Goal: Task Accomplishment & Management: Use online tool/utility

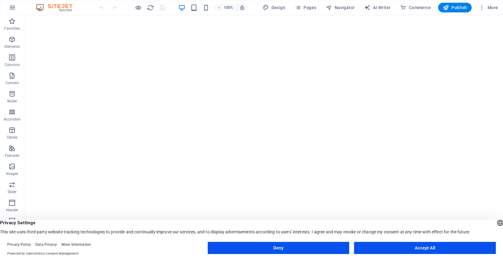
click at [395, 248] on button "Accept All" at bounding box center [425, 248] width 142 height 12
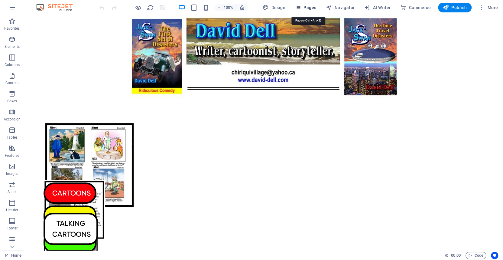
click at [301, 6] on icon "button" at bounding box center [298, 8] width 6 height 6
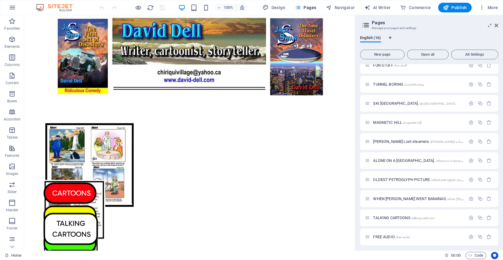
scroll to position [124, 0]
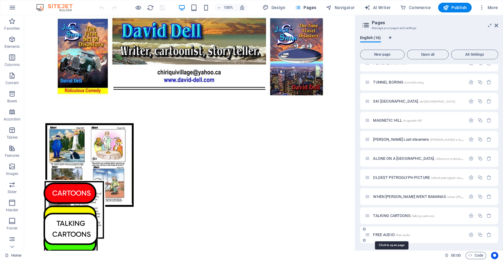
click at [382, 234] on span "FREE AUDIO /free-audio" at bounding box center [391, 234] width 37 height 5
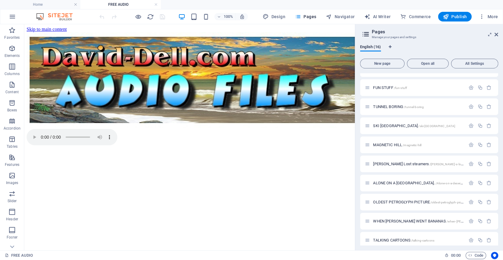
scroll to position [0, 0]
click at [496, 32] on icon at bounding box center [497, 34] width 4 height 5
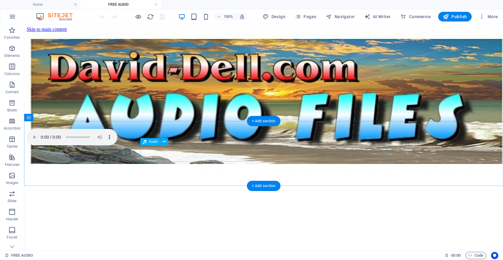
click at [148, 146] on figure at bounding box center [264, 138] width 474 height 18
drag, startPoint x: 258, startPoint y: 185, endPoint x: 143, endPoint y: 163, distance: 116.6
click at [258, 185] on div "+ Add section" at bounding box center [264, 186] width 34 height 10
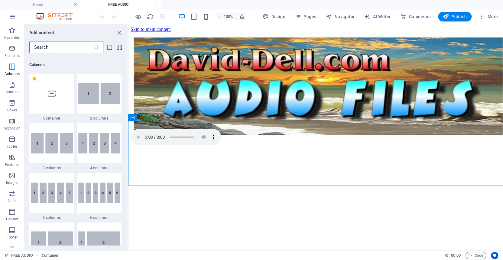
scroll to position [314, 0]
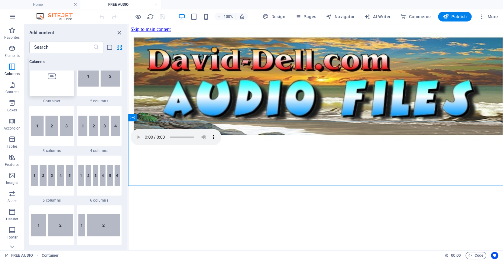
click at [50, 78] on icon at bounding box center [52, 76] width 8 height 8
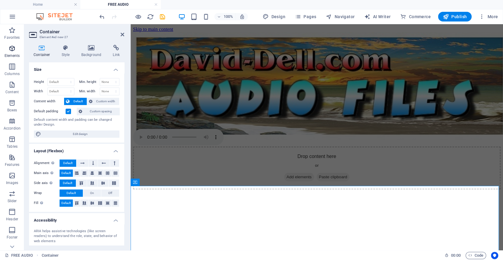
click at [10, 47] on icon "button" at bounding box center [11, 48] width 7 height 7
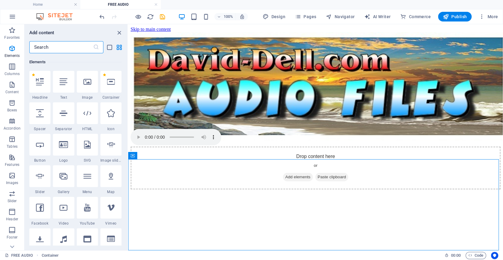
scroll to position [27, 0]
drag, startPoint x: 124, startPoint y: 182, endPoint x: 124, endPoint y: 187, distance: 5.4
click at [124, 187] on div "Favorites 1 Star Headline 1 Star Container Elements 1 Star Headline 1 Star Text…" at bounding box center [76, 149] width 103 height 192
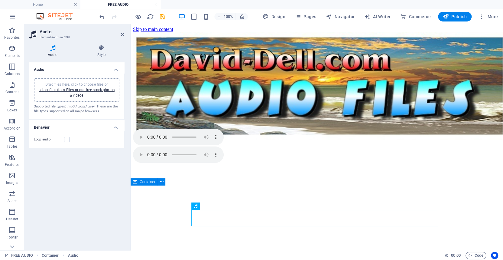
scroll to position [0, 0]
click at [62, 90] on link "select files from Files or our free stock photos & videos" at bounding box center [77, 93] width 76 height 10
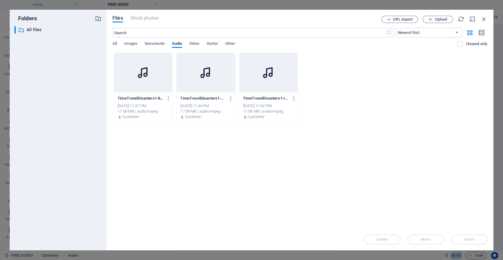
click at [245, 80] on div at bounding box center [269, 72] width 58 height 39
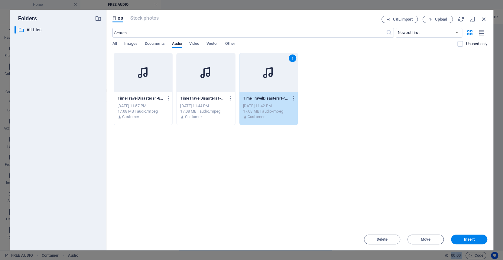
click at [245, 80] on div "1" at bounding box center [269, 72] width 58 height 39
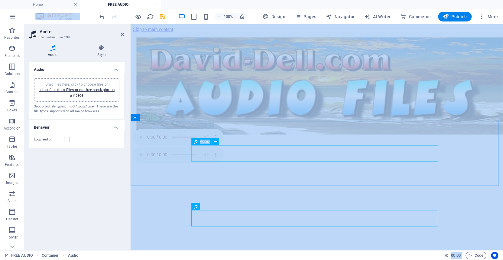
click at [199, 146] on figure at bounding box center [317, 138] width 368 height 18
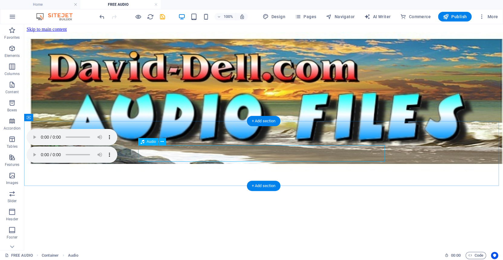
click at [377, 146] on figure at bounding box center [264, 138] width 474 height 18
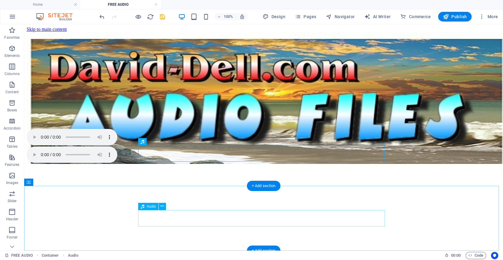
click at [377, 164] on figure at bounding box center [264, 155] width 474 height 18
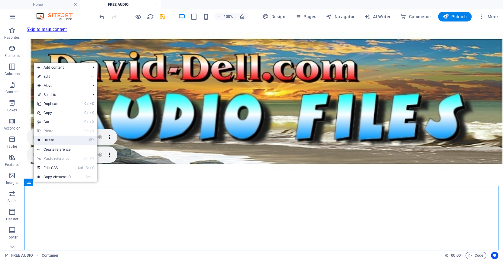
click at [48, 139] on link "⌦ Delete" at bounding box center [54, 140] width 41 height 9
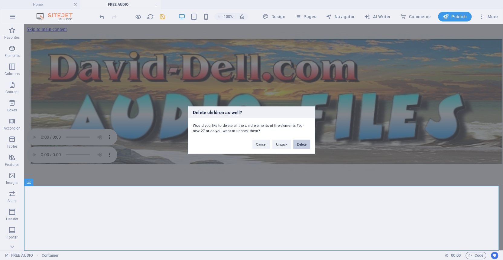
click at [301, 143] on button "Delete" at bounding box center [301, 143] width 17 height 9
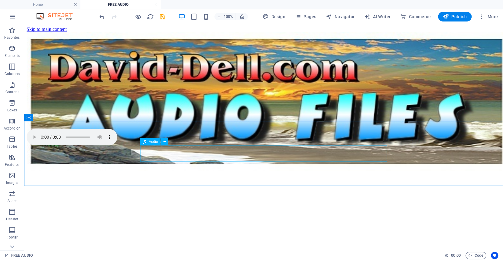
click at [154, 142] on span "Audio" at bounding box center [153, 142] width 9 height 4
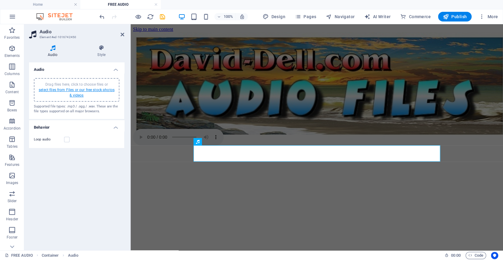
click at [61, 89] on link "select files from Files or our free stock photos & videos" at bounding box center [77, 93] width 76 height 10
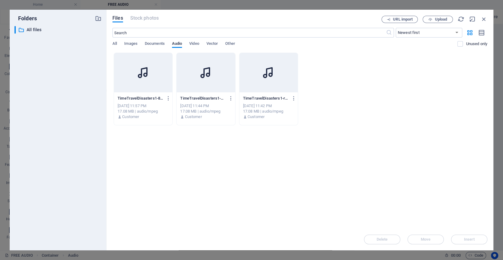
click at [252, 77] on div at bounding box center [269, 72] width 58 height 39
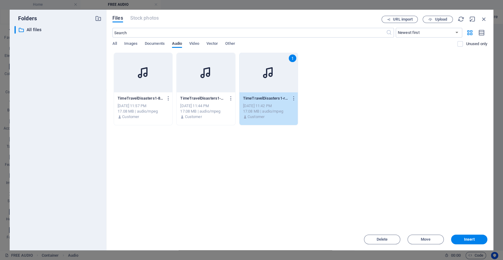
click at [252, 77] on div "1" at bounding box center [269, 72] width 58 height 39
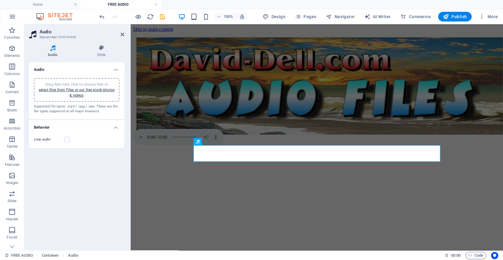
click at [52, 48] on icon at bounding box center [52, 48] width 47 height 6
click at [61, 90] on link "select files from Files or our free stock photos & videos" at bounding box center [77, 93] width 76 height 10
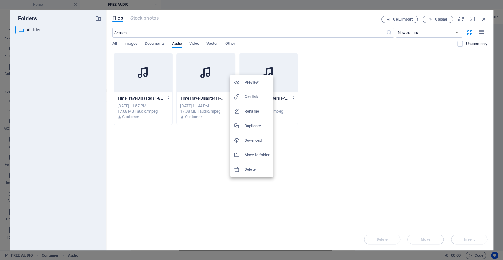
click at [256, 169] on h6 "Delete" at bounding box center [257, 169] width 25 height 7
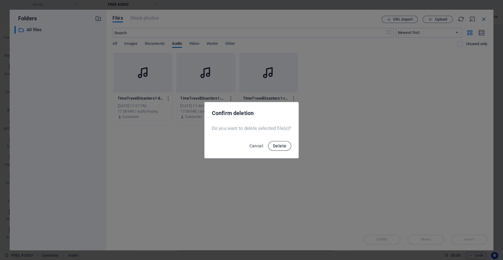
click at [281, 145] on span "Delete" at bounding box center [279, 145] width 13 height 5
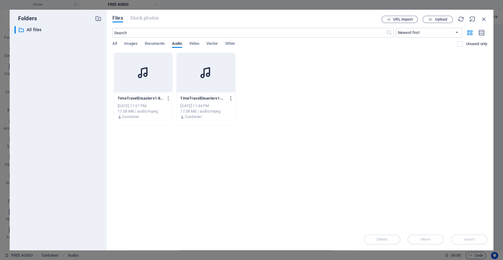
click at [231, 98] on icon "button" at bounding box center [231, 98] width 6 height 5
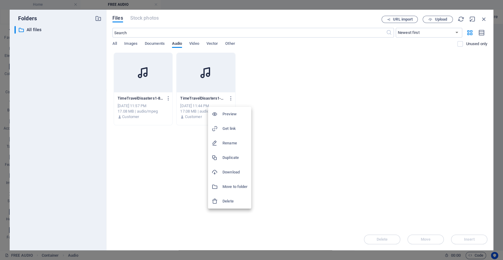
click at [230, 201] on h6 "Delete" at bounding box center [235, 201] width 25 height 7
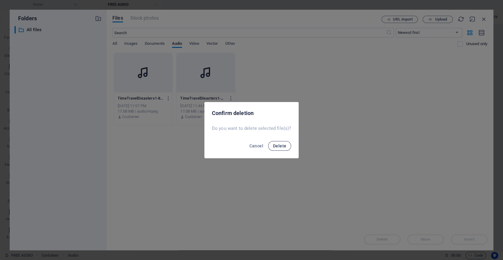
click at [278, 145] on span "Delete" at bounding box center [279, 145] width 13 height 5
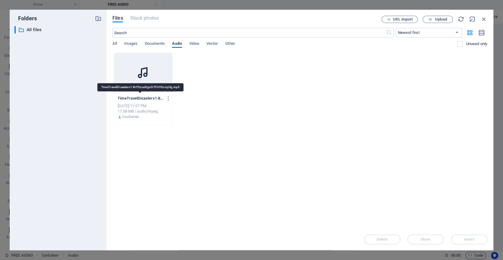
click at [136, 97] on p "TimeTravelDisasters1-8rY5zcsiEgnG7FUYGvJqHg.mp3" at bounding box center [141, 98] width 46 height 5
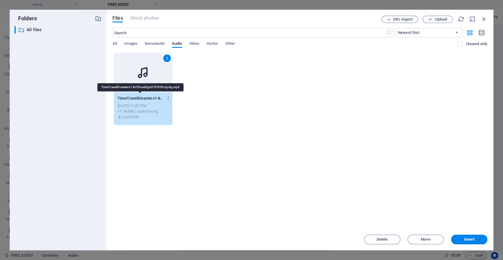
click at [136, 97] on p "TimeTravelDisasters1-8rY5zcsiEgnG7FUYGvJqHg.mp3" at bounding box center [141, 98] width 46 height 5
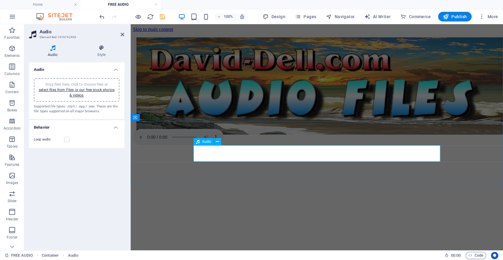
click at [201, 146] on figure at bounding box center [317, 138] width 368 height 18
click at [60, 90] on link "select files from Files or our free stock photos & videos" at bounding box center [77, 93] width 76 height 10
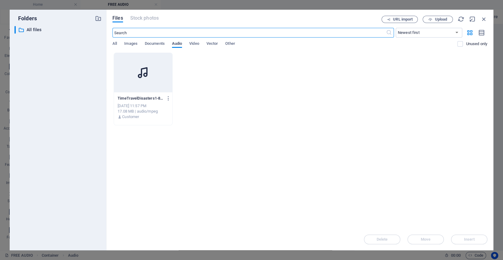
click at [177, 43] on span "Audio" at bounding box center [177, 44] width 10 height 8
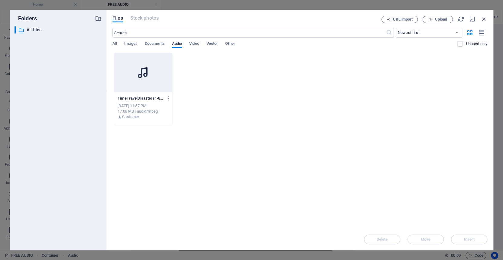
click at [177, 43] on span "Audio" at bounding box center [177, 44] width 10 height 8
click at [114, 43] on span "All" at bounding box center [115, 44] width 5 height 8
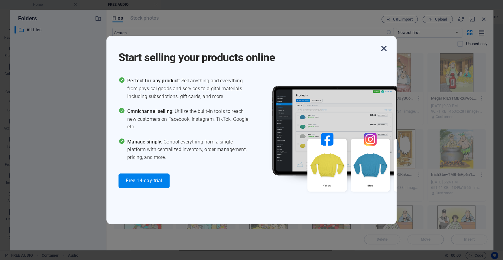
click at [384, 48] on icon "button" at bounding box center [384, 48] width 11 height 11
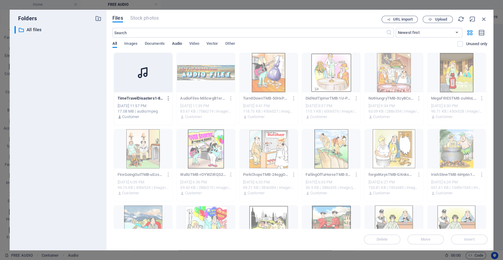
click at [176, 42] on span "Audio" at bounding box center [177, 44] width 10 height 8
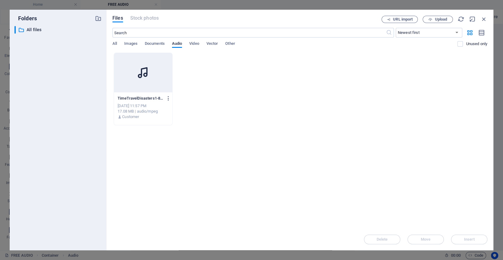
click at [168, 98] on icon "button" at bounding box center [169, 98] width 6 height 5
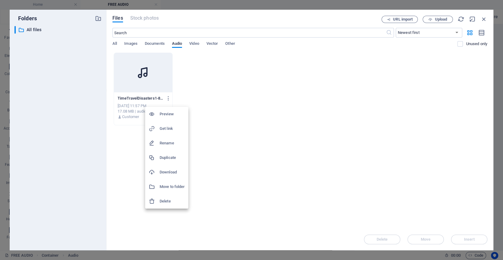
click at [165, 113] on h6 "Preview" at bounding box center [172, 113] width 25 height 7
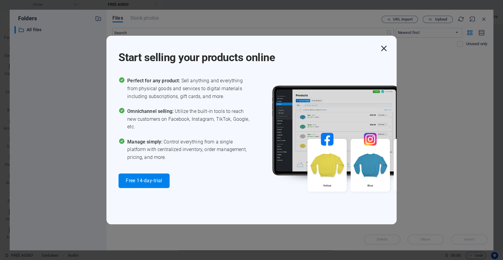
click at [384, 47] on icon "button" at bounding box center [384, 48] width 11 height 11
